Goal: Find contact information: Find contact information

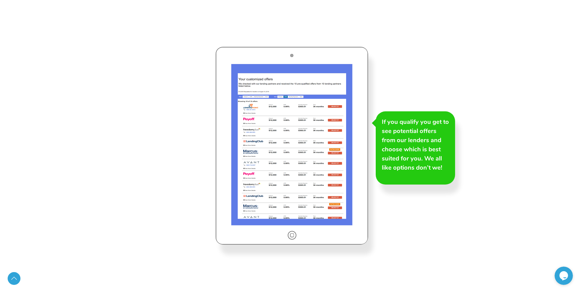
scroll to position [1130, 0]
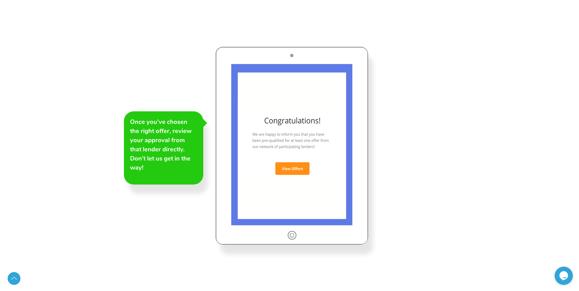
click at [307, 172] on div at bounding box center [292, 146] width 153 height 198
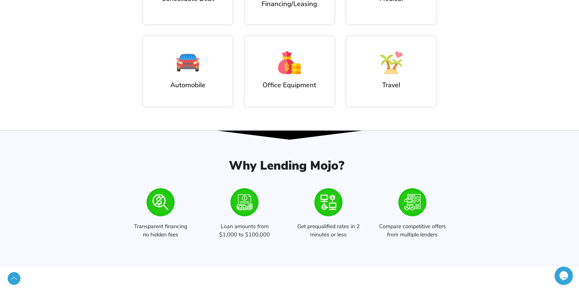
scroll to position [397, 0]
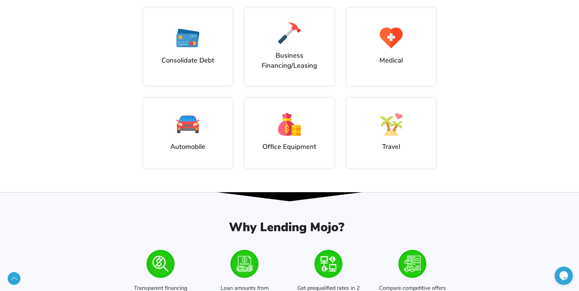
click at [189, 131] on img at bounding box center [188, 124] width 23 height 23
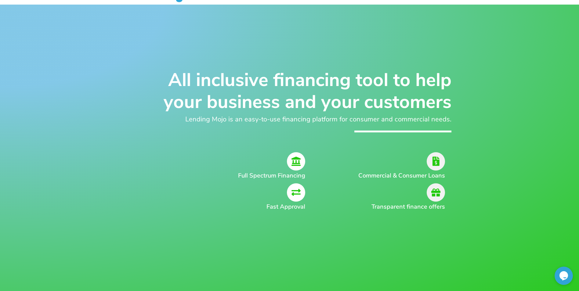
scroll to position [0, 0]
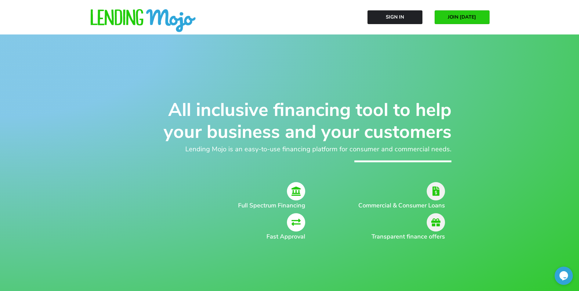
click at [460, 20] on link "JOIN [DATE]" at bounding box center [462, 17] width 55 height 14
